Goal: Transaction & Acquisition: Book appointment/travel/reservation

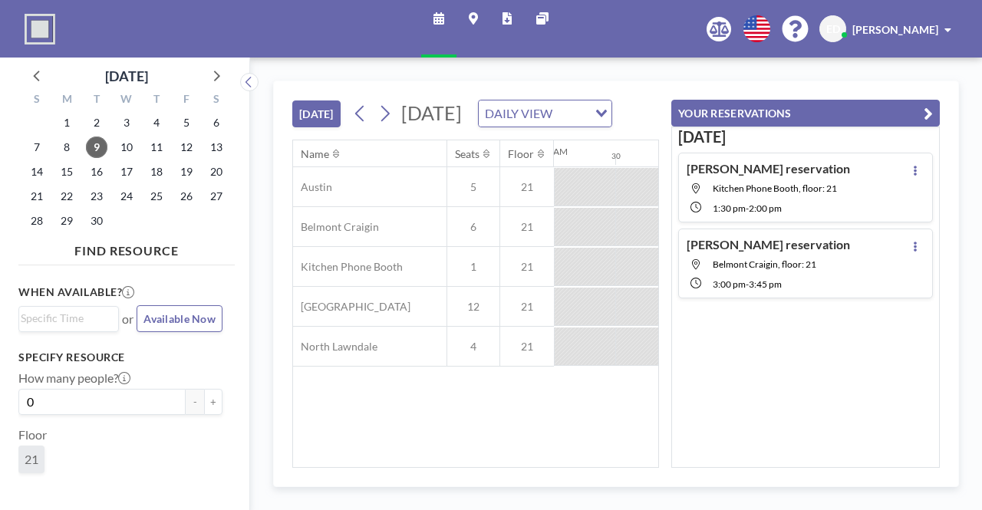
scroll to position [0, 1105]
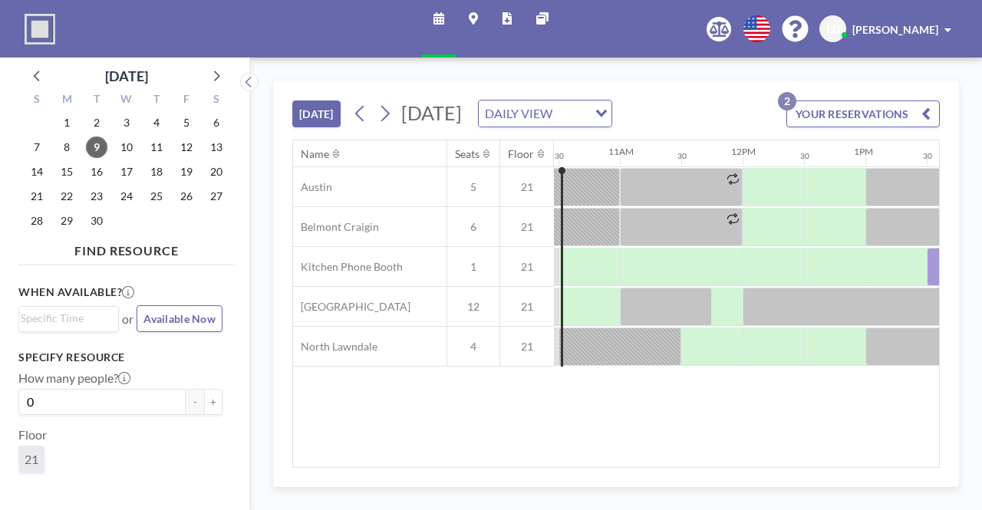
scroll to position [0, 1330]
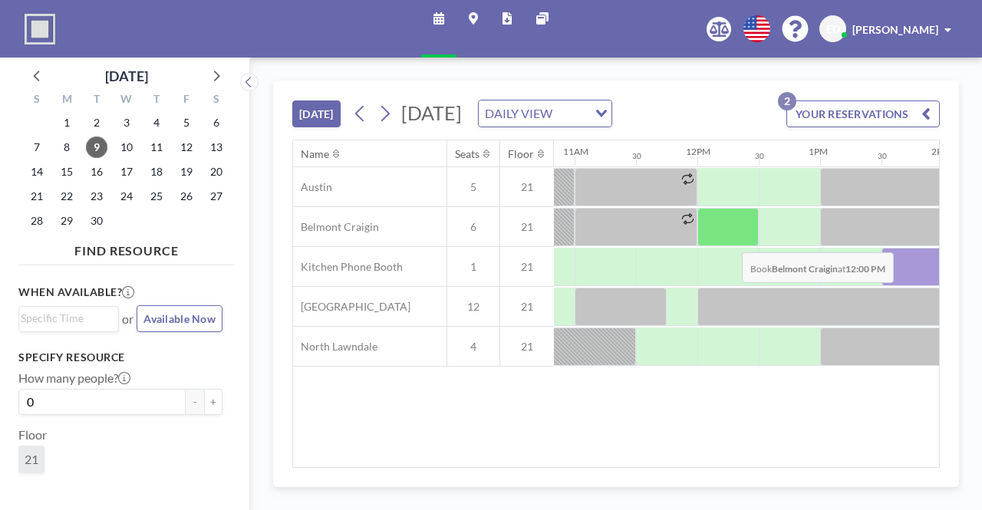
click at [728, 246] on div at bounding box center [728, 227] width 61 height 38
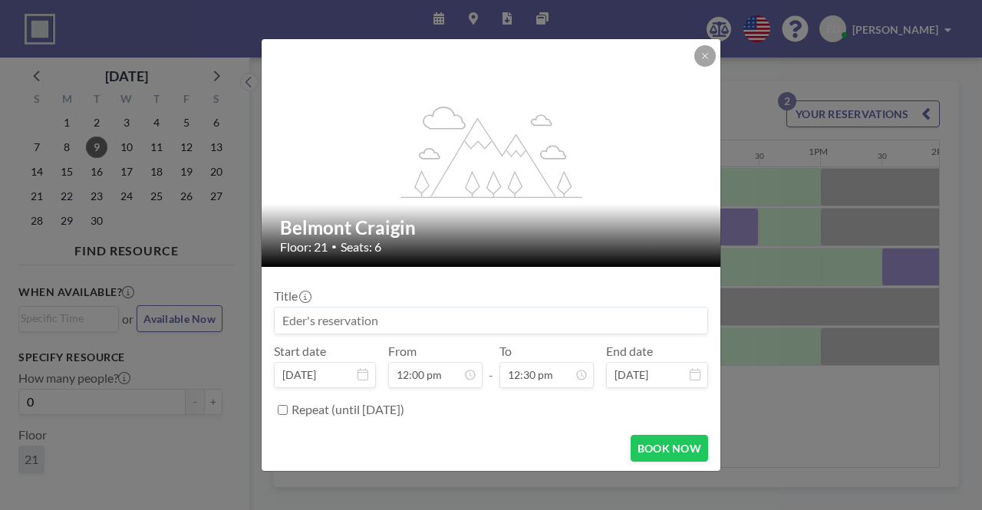
click at [556, 312] on input at bounding box center [491, 321] width 433 height 26
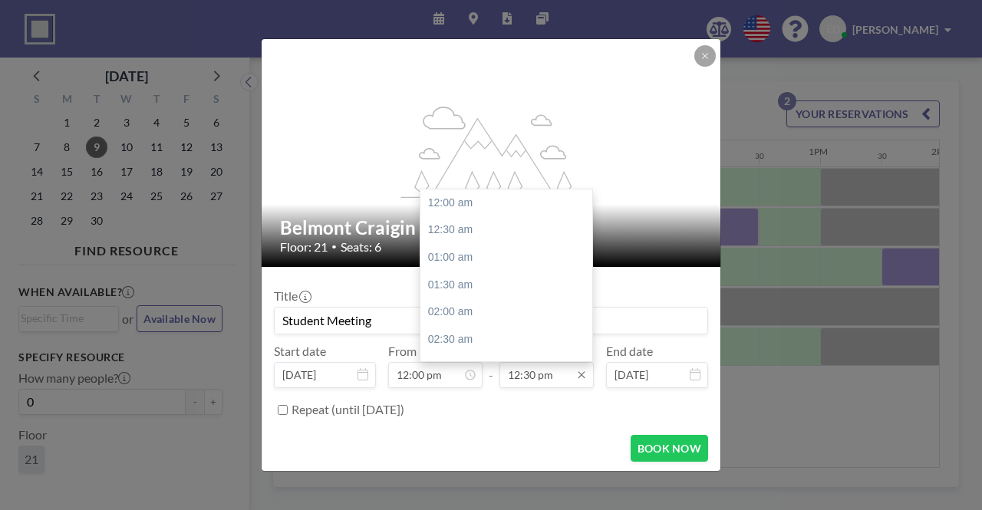
scroll to position [683, 0]
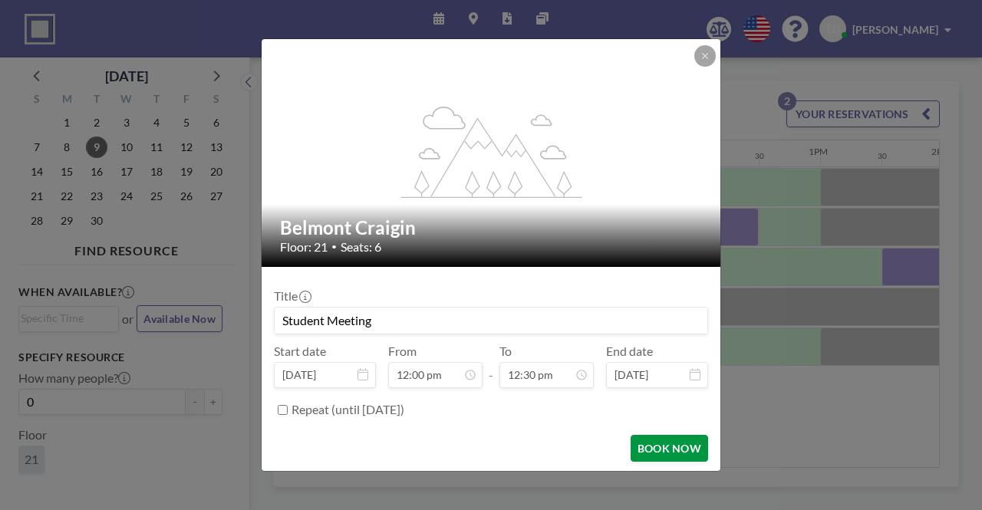
type input "Student Meeting"
click at [658, 448] on button "BOOK NOW" at bounding box center [670, 448] width 78 height 27
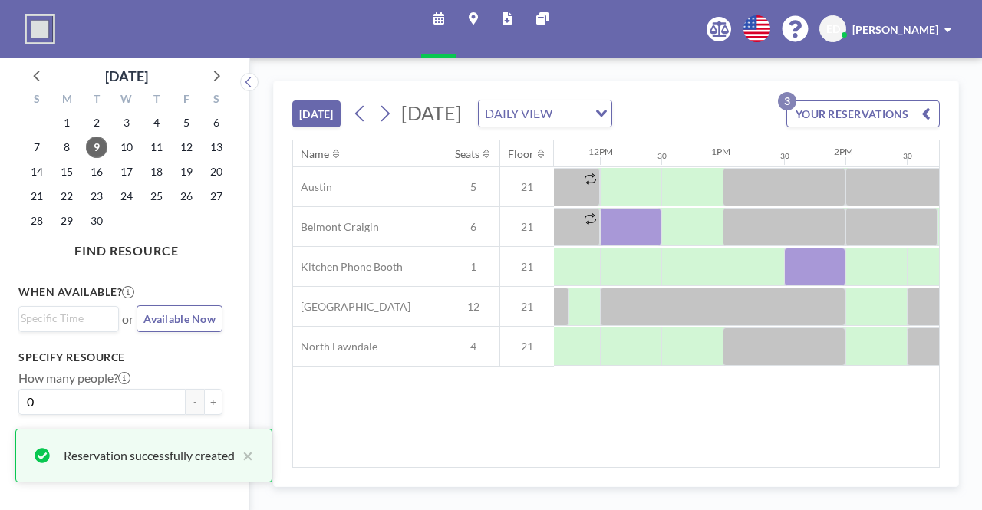
scroll to position [0, 1428]
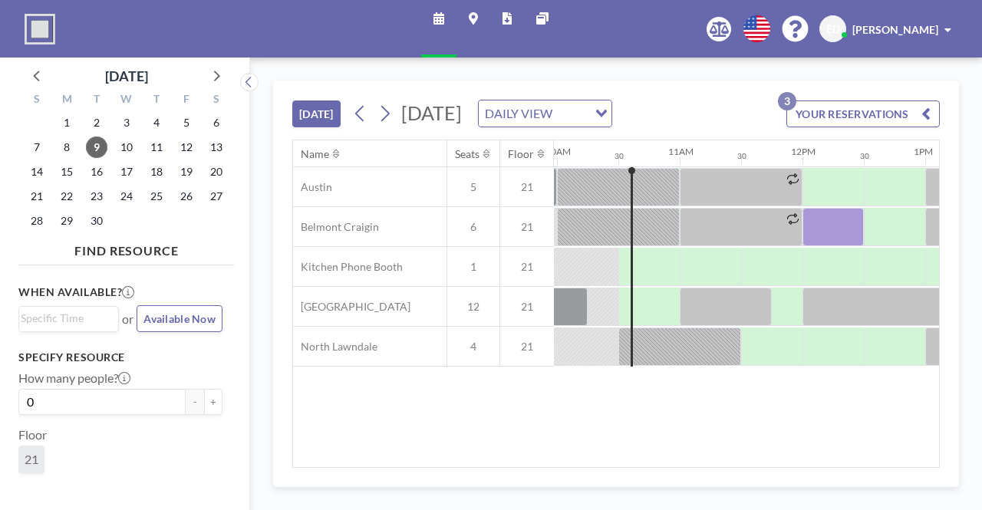
scroll to position [0, 1228]
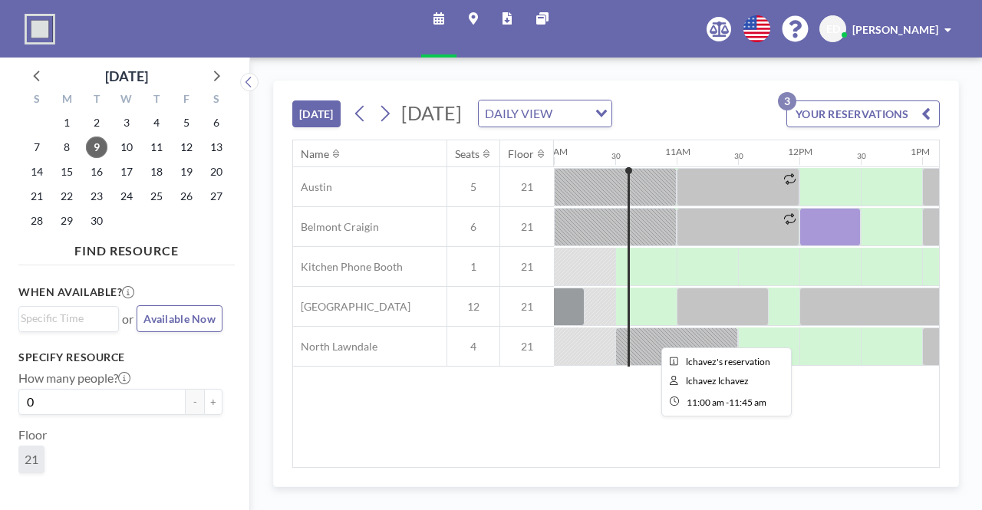
click at [683, 326] on div at bounding box center [723, 307] width 92 height 38
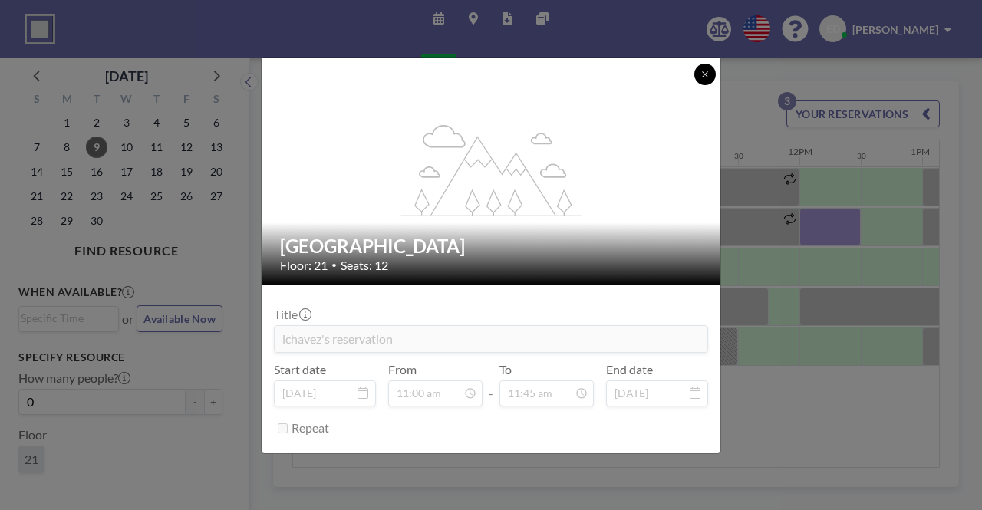
click at [702, 71] on icon at bounding box center [705, 74] width 9 height 9
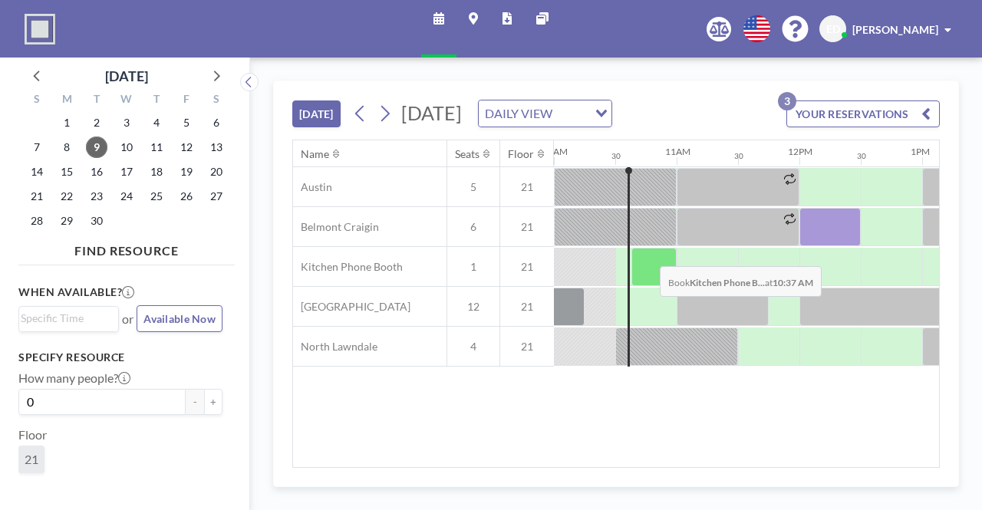
click at [648, 275] on div at bounding box center [654, 267] width 45 height 38
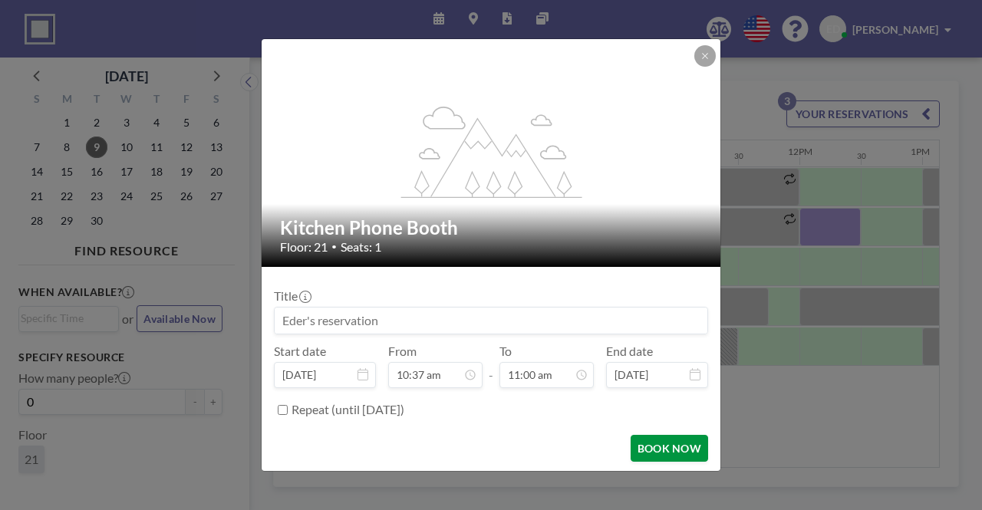
click at [662, 448] on button "BOOK NOW" at bounding box center [670, 448] width 78 height 27
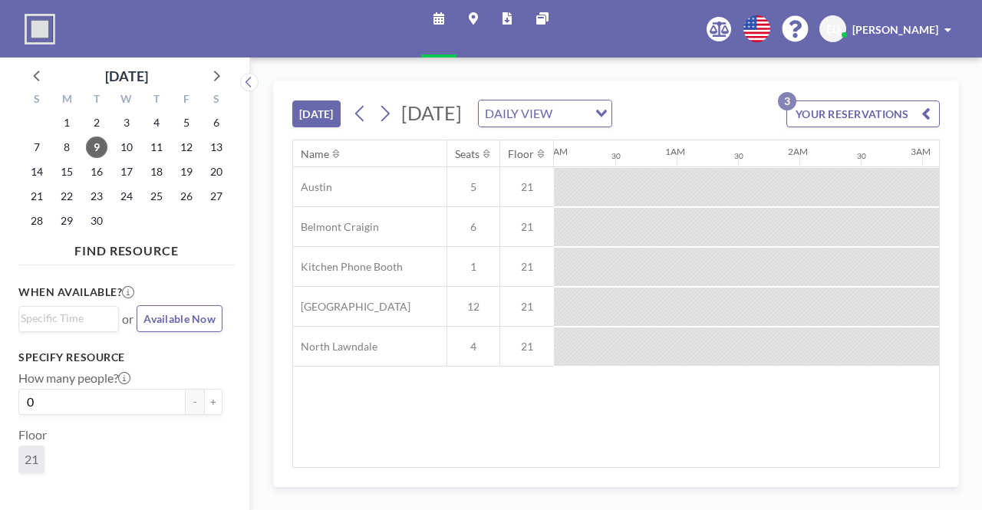
scroll to position [0, 1428]
